Goal: Task Accomplishment & Management: Complete application form

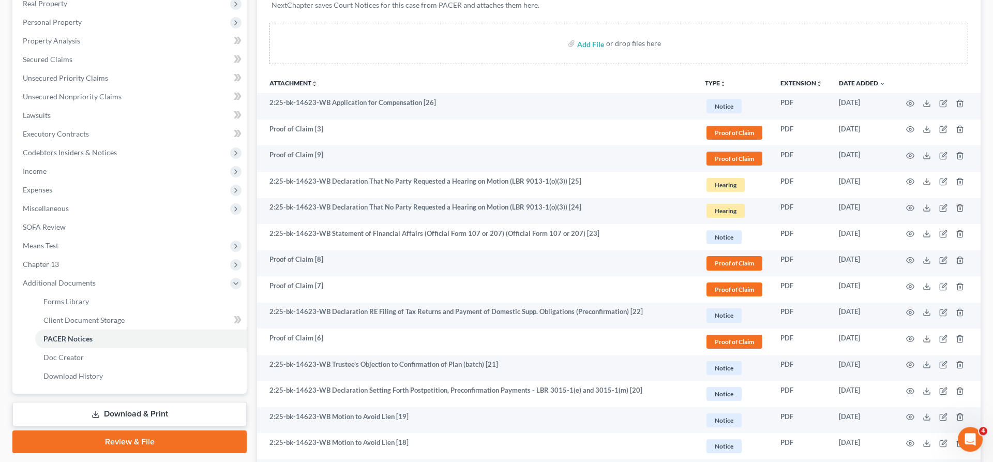
scroll to position [217, 0]
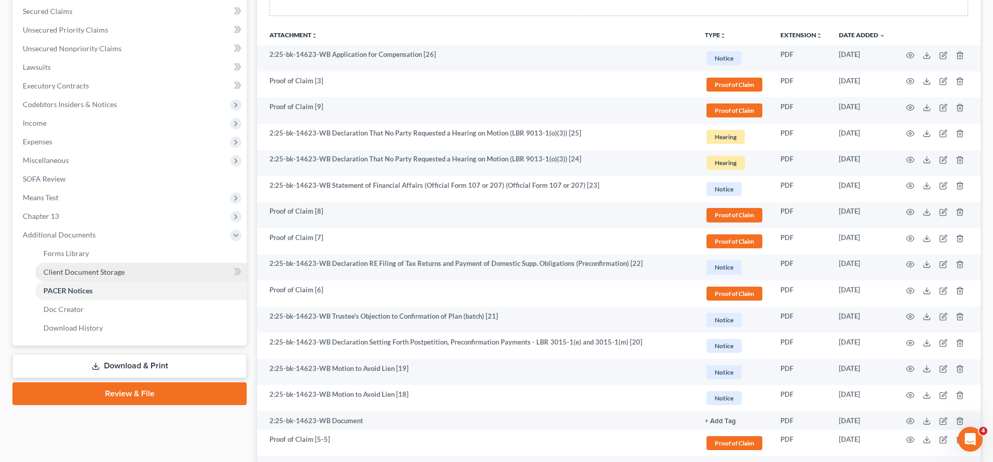
click at [91, 267] on span "Client Document Storage" at bounding box center [83, 271] width 81 height 9
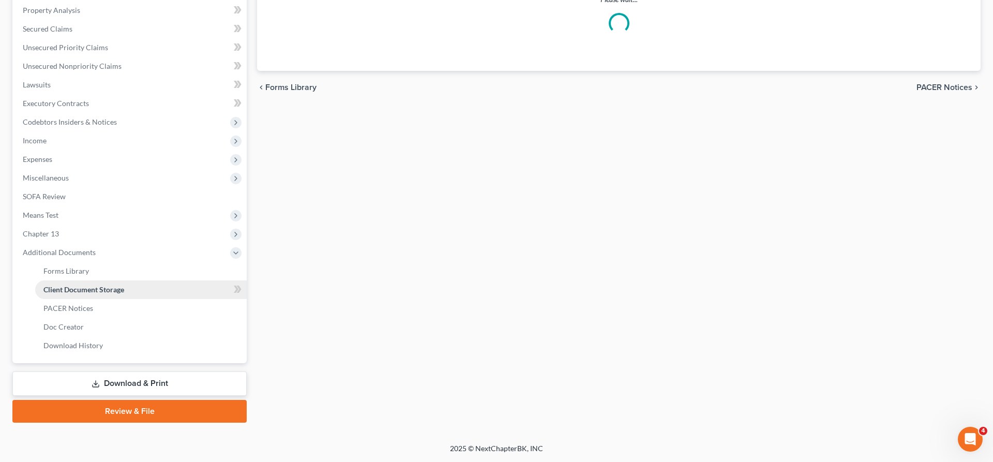
scroll to position [41, 0]
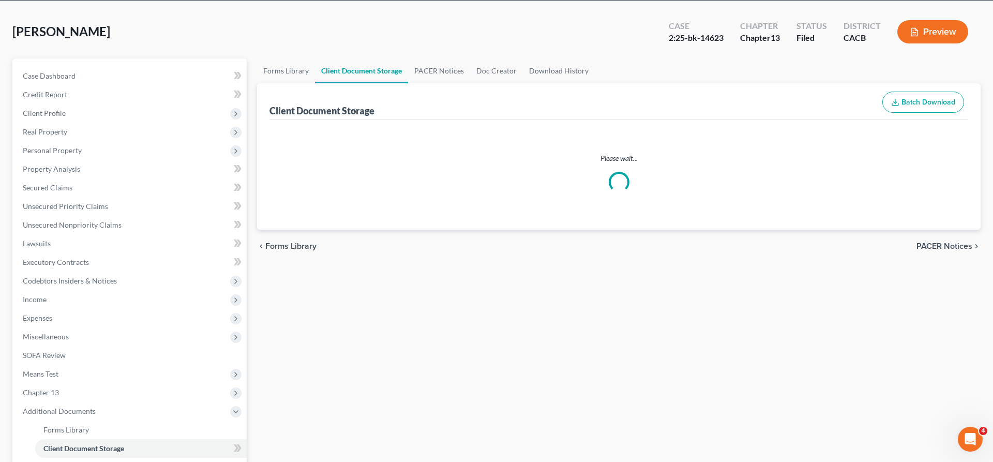
select select "30"
select select "19"
select select "41"
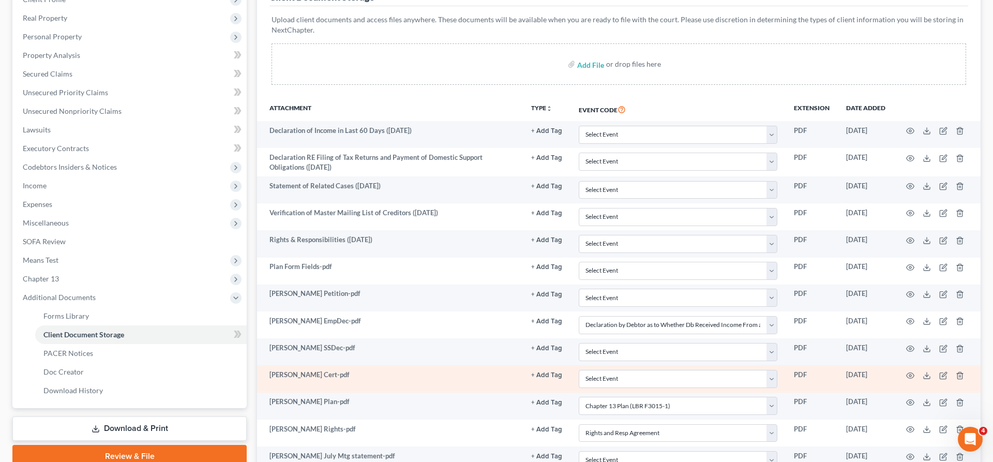
scroll to position [0, 0]
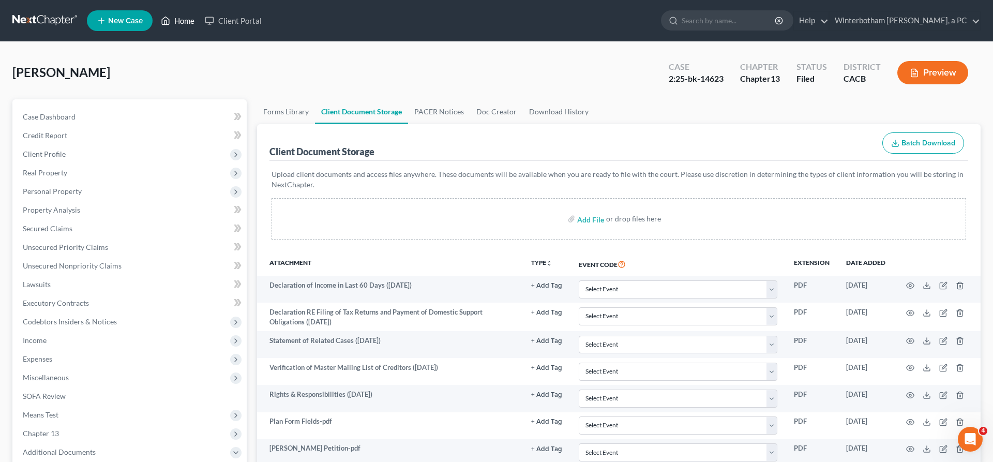
click at [156, 15] on link "Home" at bounding box center [178, 20] width 44 height 19
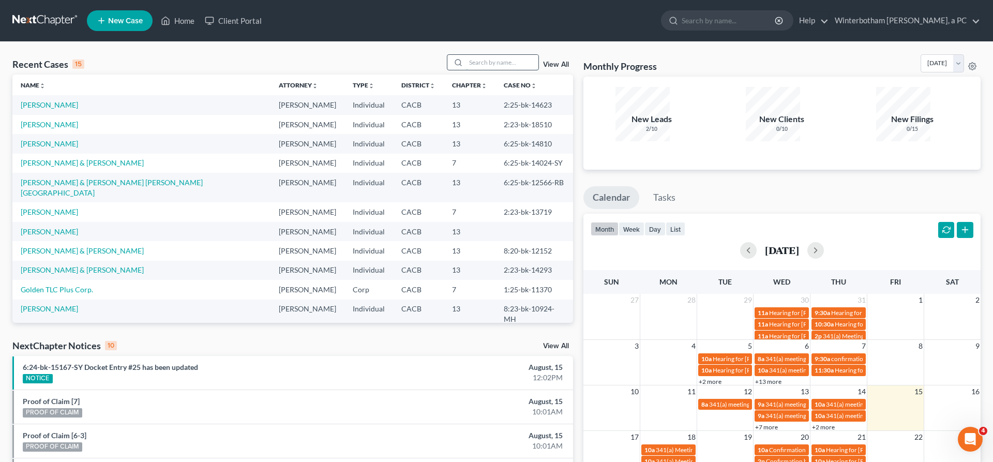
click at [502, 55] on input "search" at bounding box center [502, 62] width 72 height 15
type input "[PERSON_NAME]"
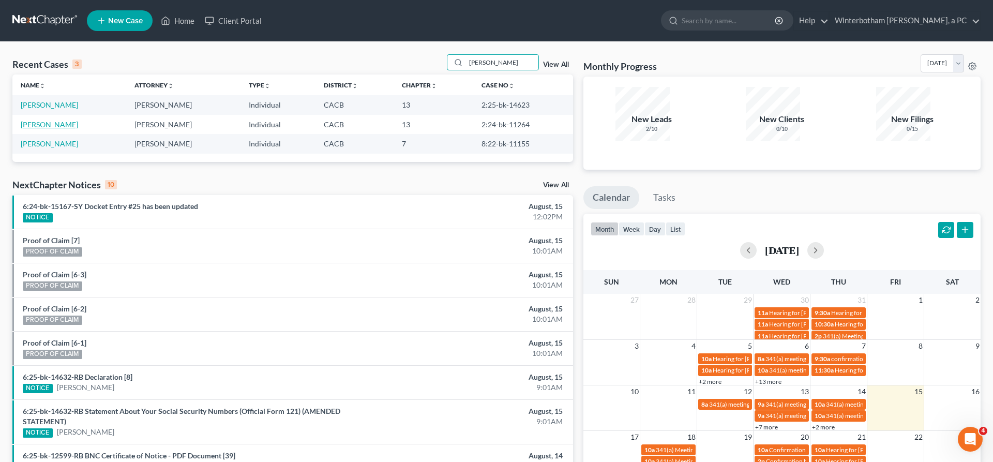
click at [42, 120] on link "[PERSON_NAME]" at bounding box center [49, 124] width 57 height 9
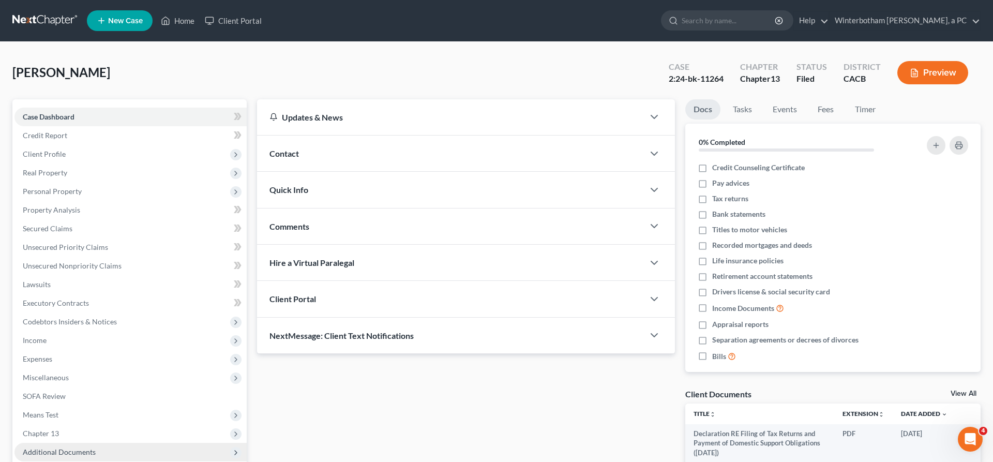
click at [81, 443] on span "Additional Documents" at bounding box center [130, 452] width 232 height 19
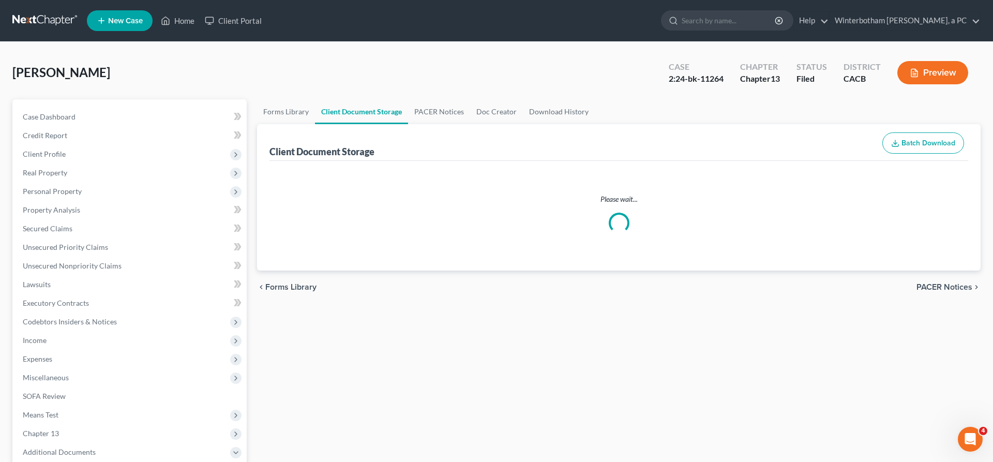
select select "30"
select select "41"
select select "19"
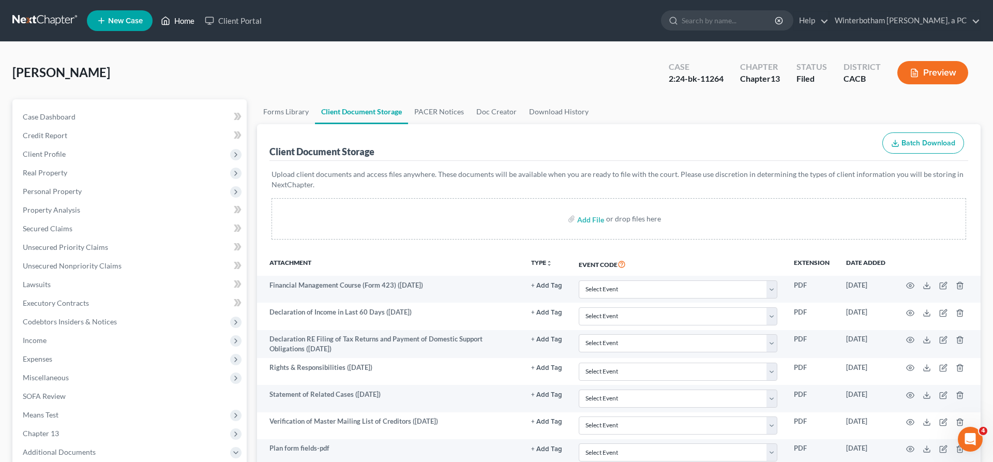
click at [156, 17] on link "Home" at bounding box center [178, 20] width 44 height 19
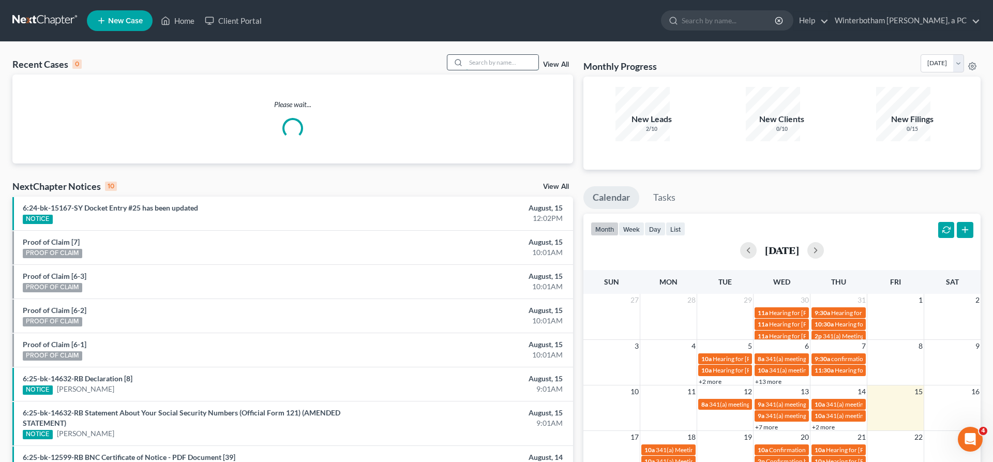
click at [537, 55] on input "search" at bounding box center [502, 62] width 72 height 15
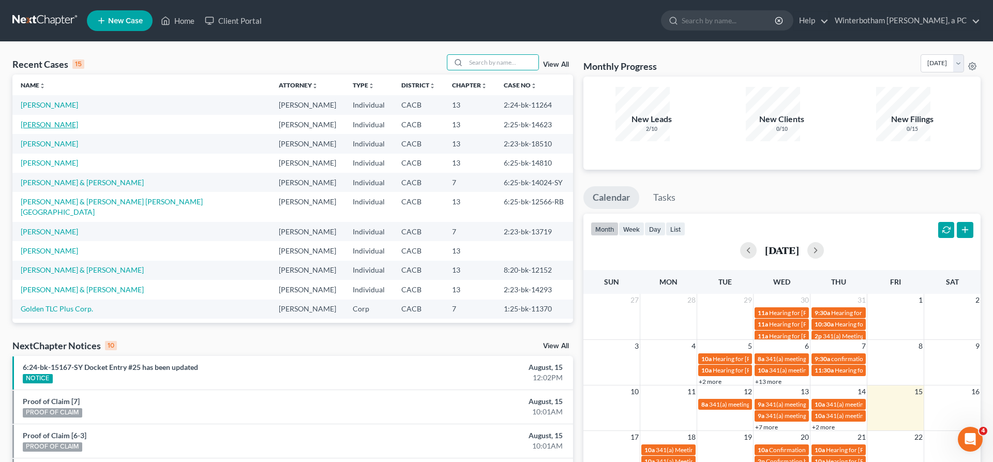
click at [33, 120] on link "[PERSON_NAME]" at bounding box center [49, 124] width 57 height 9
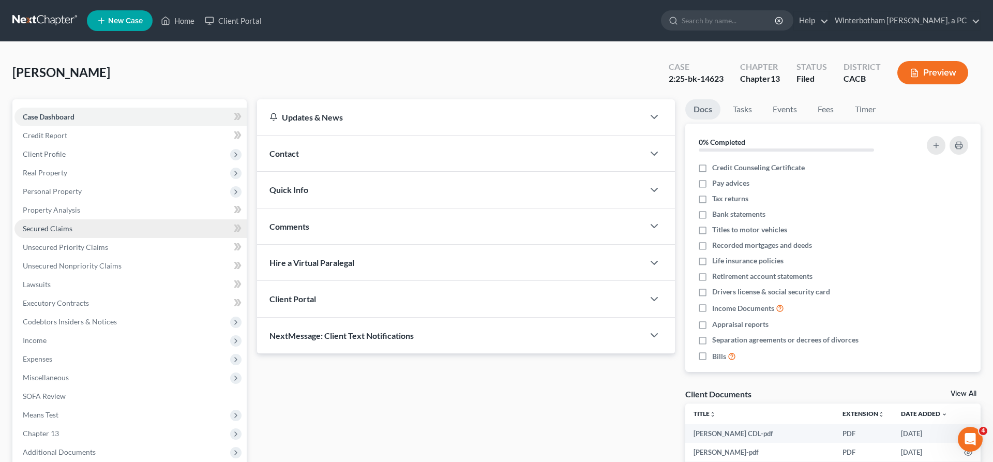
click at [62, 219] on link "Secured Claims" at bounding box center [130, 228] width 232 height 19
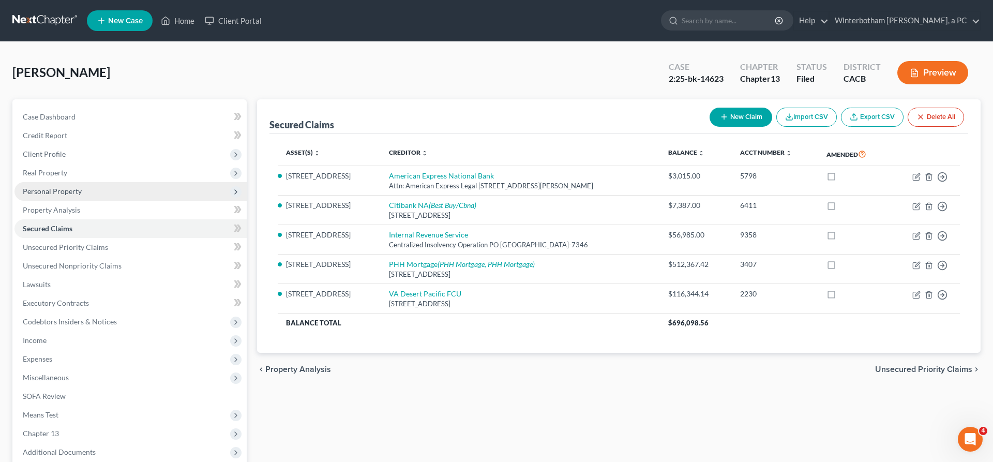
click at [61, 182] on span "Personal Property" at bounding box center [130, 191] width 232 height 19
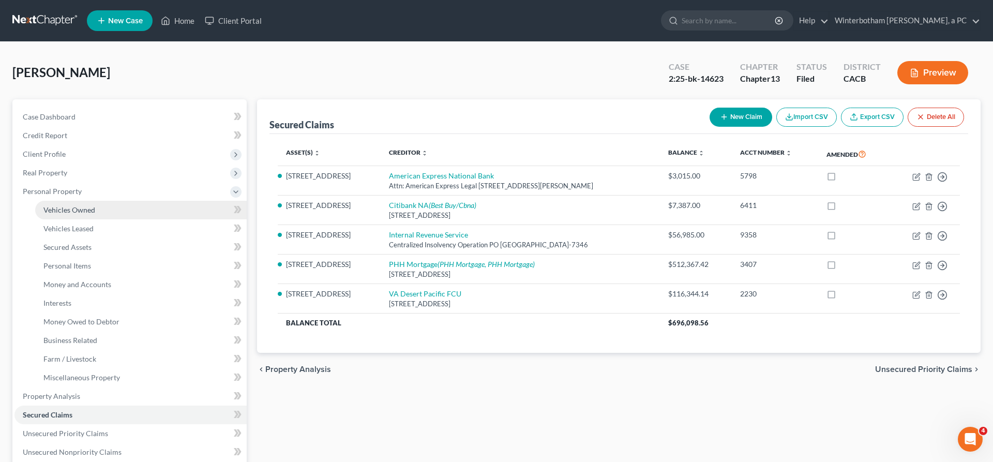
click at [68, 205] on span "Vehicles Owned" at bounding box center [69, 209] width 52 height 9
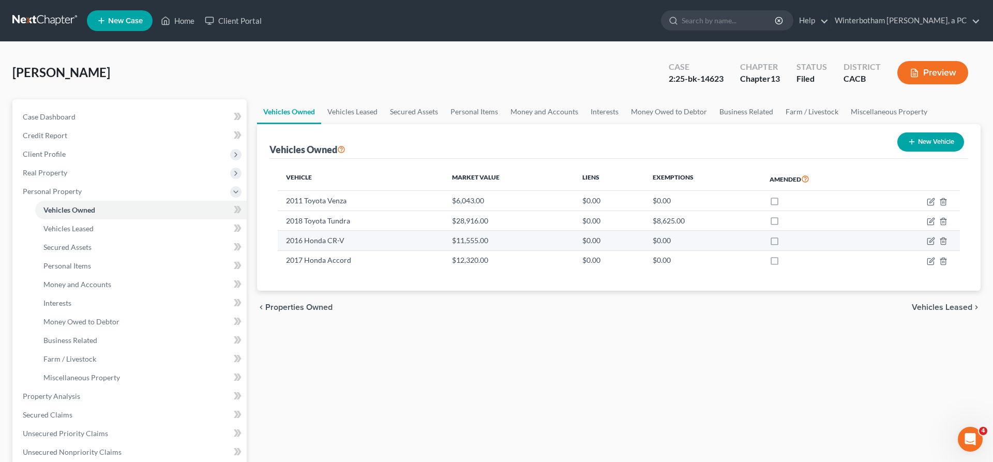
click at [351, 231] on td "2016 Honda CR-V" at bounding box center [361, 241] width 166 height 20
click at [934, 238] on icon "button" at bounding box center [932, 240] width 5 height 5
select select "0"
select select "10"
select select "2"
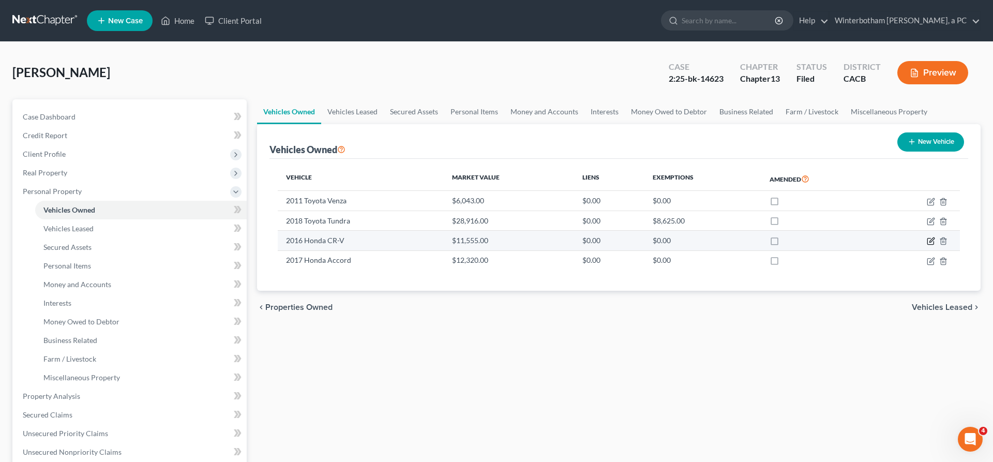
select select "0"
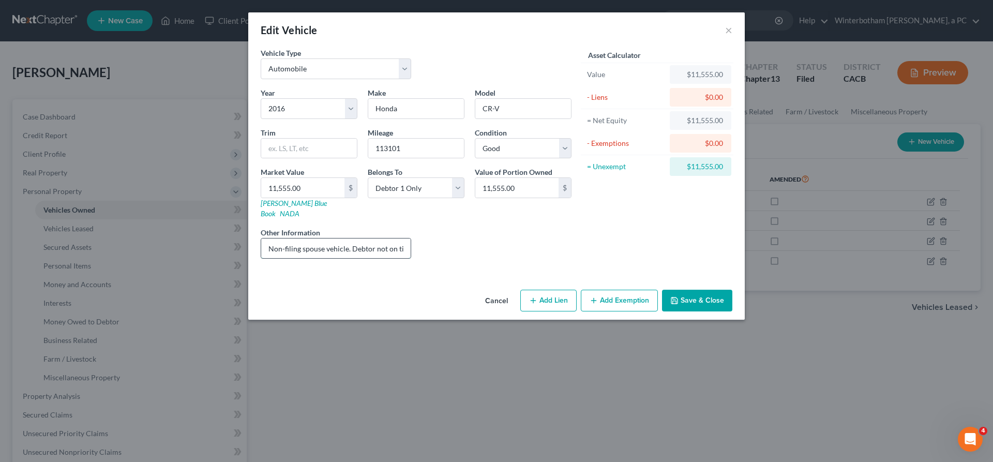
click at [411, 239] on input "Non-filing spouse vehicle. Debtor not on title. Encumbered by $19109" at bounding box center [336, 249] width 150 height 20
click at [662, 290] on button "Save & Close" at bounding box center [697, 301] width 70 height 22
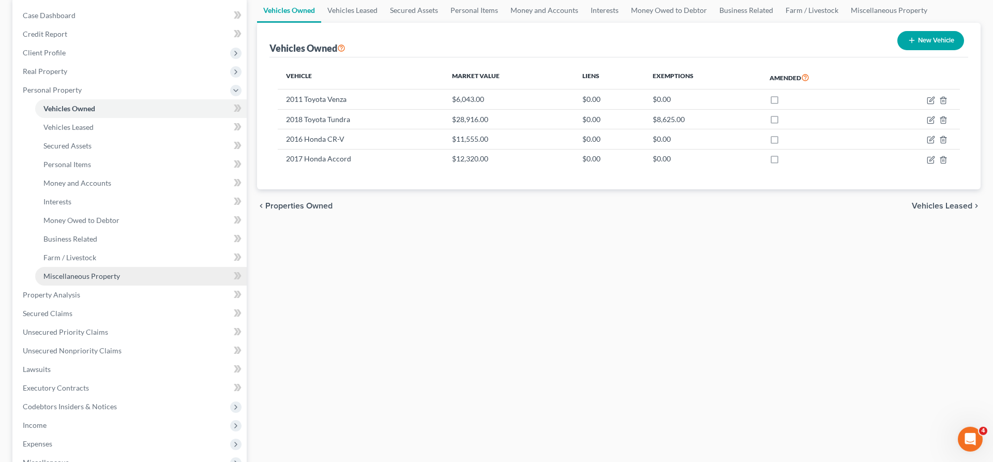
scroll to position [111, 0]
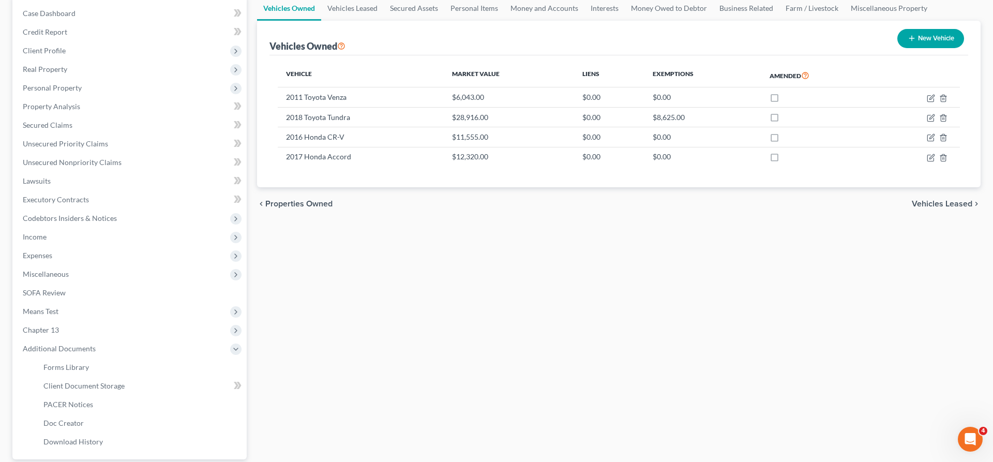
scroll to position [41, 0]
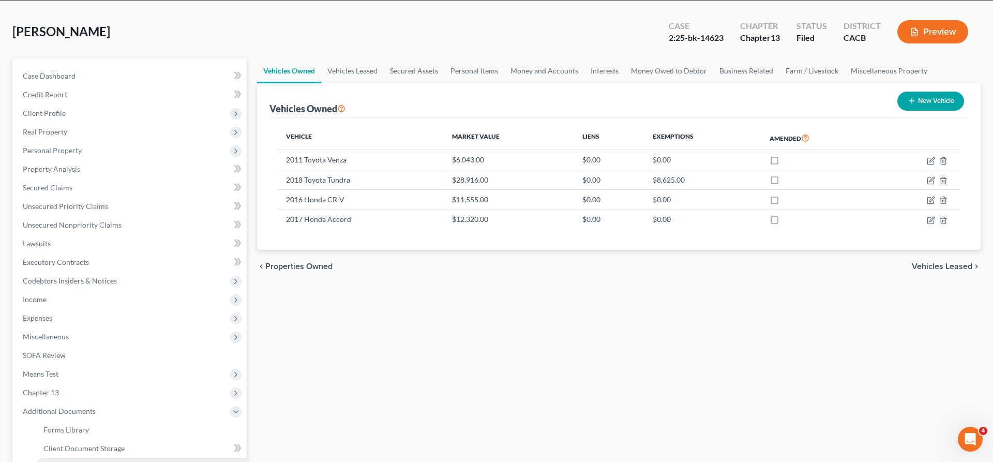
click at [70, 462] on span "PACER Notices" at bounding box center [68, 467] width 50 height 9
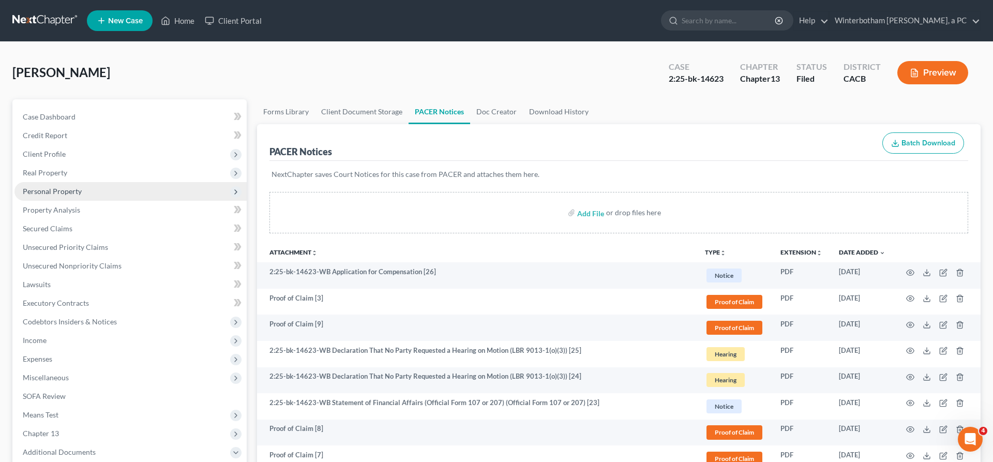
click at [55, 187] on span "Personal Property" at bounding box center [52, 191] width 59 height 9
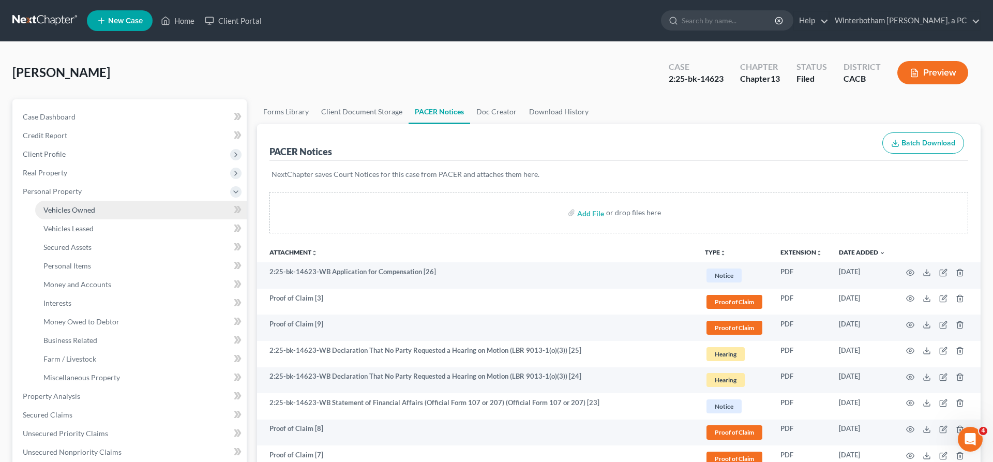
click at [71, 205] on span "Vehicles Owned" at bounding box center [69, 209] width 52 height 9
